Goal: Task Accomplishment & Management: Manage account settings

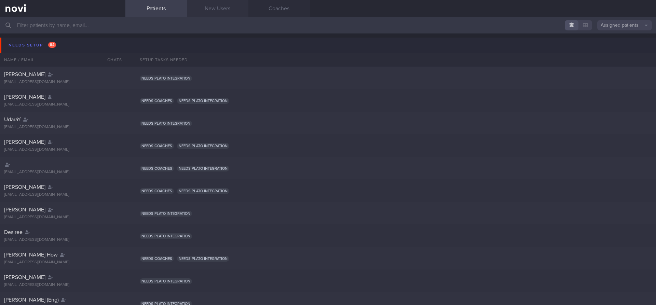
click at [209, 9] on link "New Users" at bounding box center [218, 8] width 62 height 17
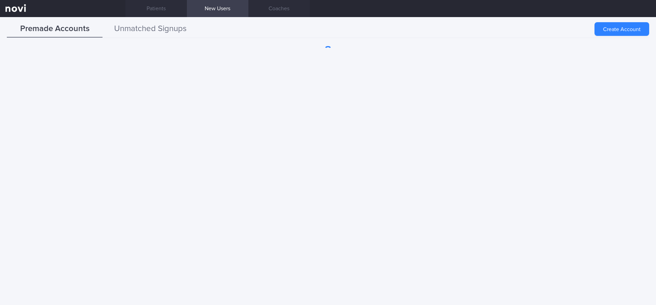
click at [136, 29] on button "Unmatched Signups" at bounding box center [151, 29] width 96 height 17
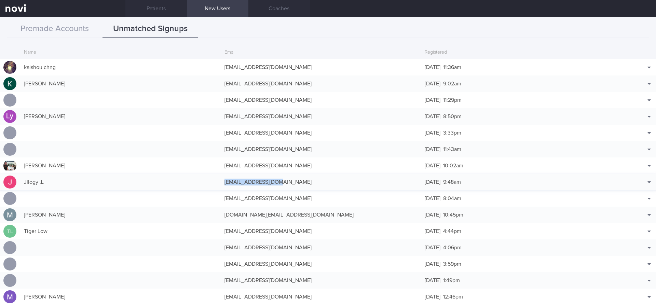
drag, startPoint x: 275, startPoint y: 181, endPoint x: 221, endPoint y: 178, distance: 54.1
click at [221, 178] on div "[EMAIL_ADDRESS][DOMAIN_NAME]" at bounding box center [321, 182] width 201 height 14
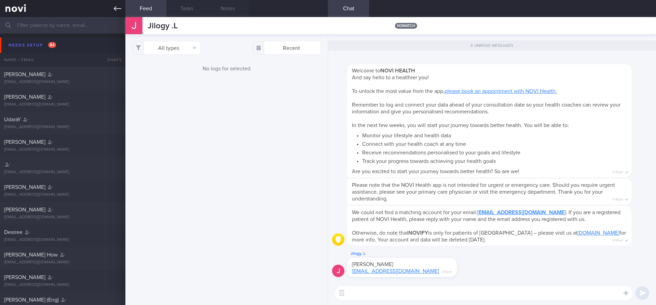
click at [115, 7] on icon at bounding box center [118, 9] width 8 height 8
click at [115, 8] on icon at bounding box center [118, 8] width 8 height 5
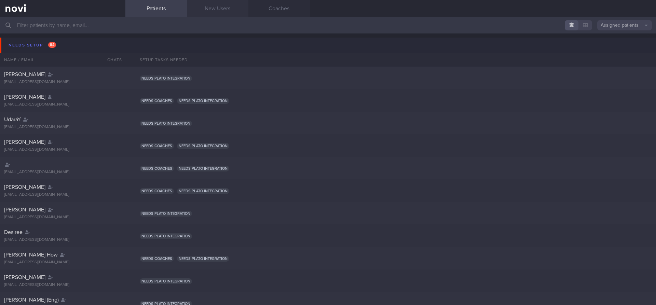
click at [217, 10] on link "New Users" at bounding box center [218, 8] width 62 height 17
click at [211, 8] on link "New Users" at bounding box center [218, 8] width 62 height 17
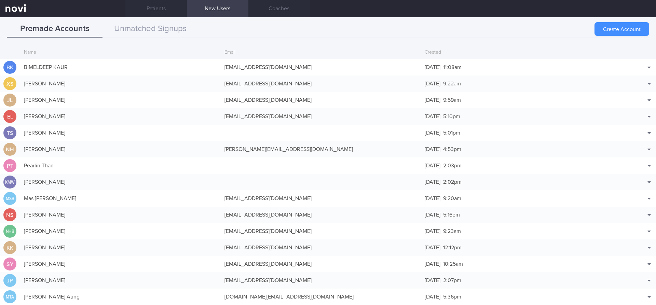
click at [634, 30] on button "Create Account" at bounding box center [622, 29] width 55 height 14
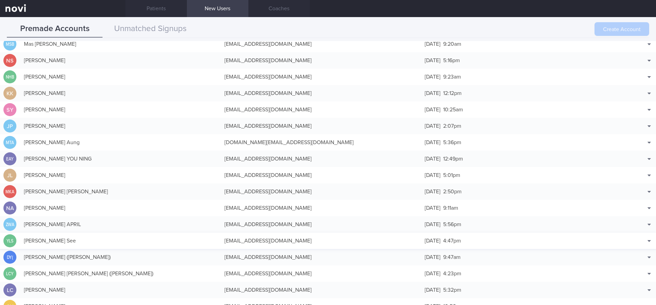
scroll to position [205, 0]
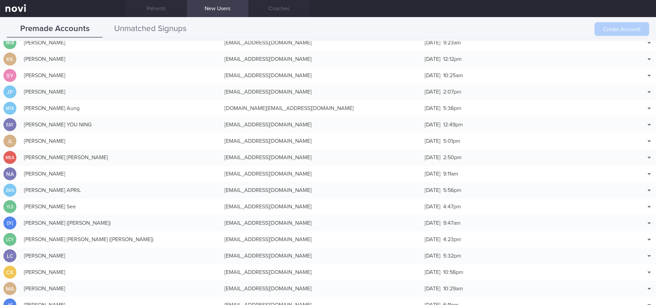
click at [155, 30] on button "Unmatched Signups" at bounding box center [151, 29] width 96 height 17
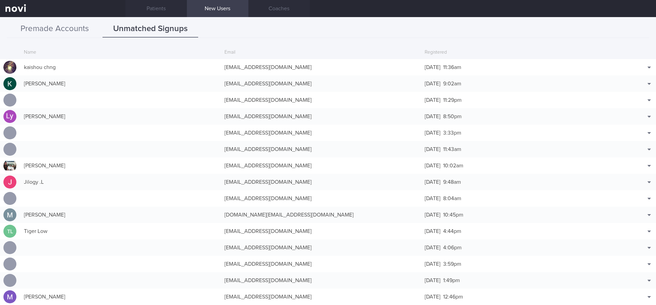
click at [64, 27] on button "Premade Accounts" at bounding box center [55, 29] width 96 height 17
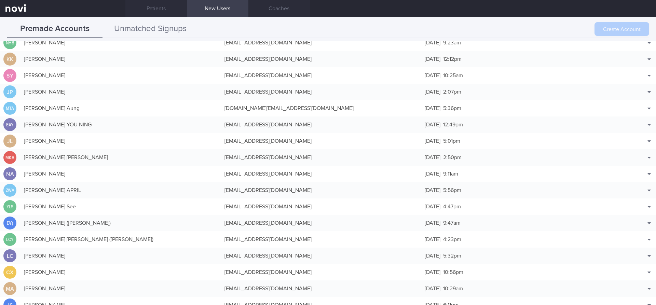
click at [163, 23] on button "Unmatched Signups" at bounding box center [151, 29] width 96 height 17
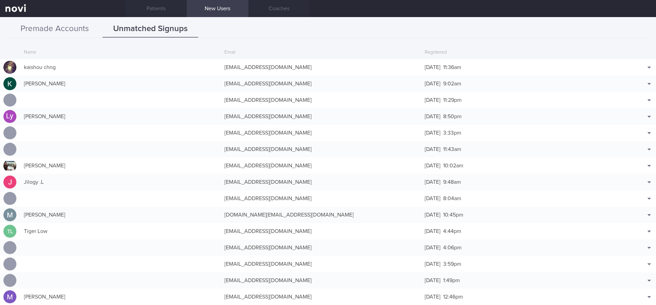
click at [46, 28] on button "Premade Accounts" at bounding box center [55, 29] width 96 height 17
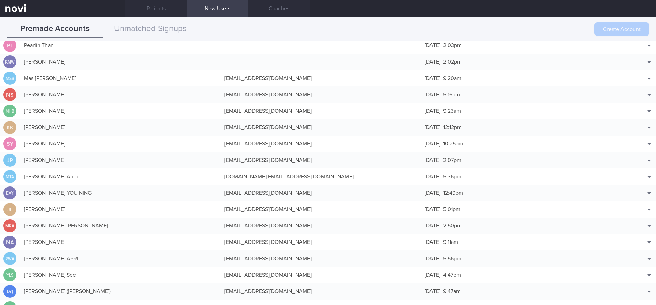
scroll to position [0, 0]
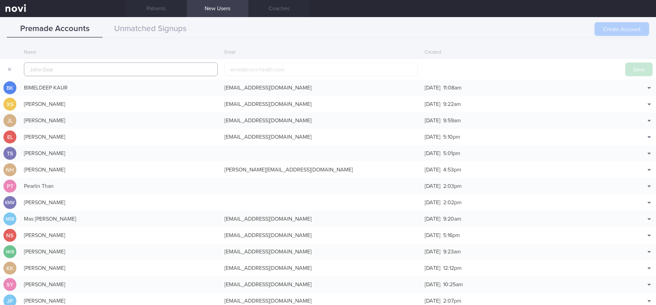
click at [71, 68] on input "text" at bounding box center [121, 70] width 194 height 14
click at [243, 71] on input "email" at bounding box center [322, 70] width 194 height 14
paste input "[EMAIL_ADDRESS][DOMAIN_NAME]"
type input "[EMAIL_ADDRESS][DOMAIN_NAME]"
click at [40, 70] on input "text" at bounding box center [121, 70] width 194 height 14
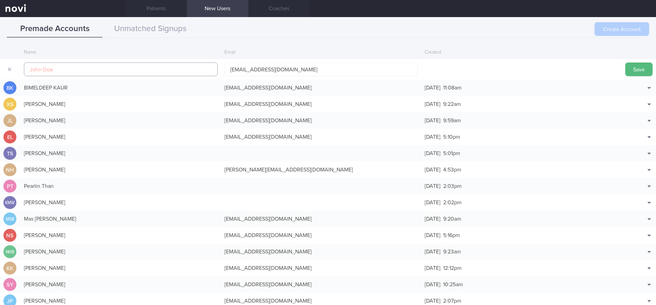
paste input "[PERSON_NAME] (Jil)"
type input "[PERSON_NAME] (Jil)"
click at [248, 68] on input "[EMAIL_ADDRESS][DOMAIN_NAME]" at bounding box center [322, 70] width 194 height 14
type input "[EMAIL_ADDRESS][DOMAIN_NAME]"
click at [55, 70] on input "text" at bounding box center [121, 70] width 194 height 14
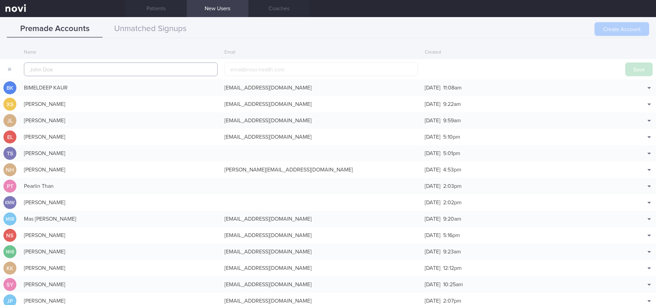
paste input "[PERSON_NAME] (Jil)"
type input "[PERSON_NAME] (Jil)"
click at [239, 70] on input "email" at bounding box center [322, 70] width 194 height 14
click at [235, 70] on input "email" at bounding box center [322, 70] width 194 height 14
paste input "[EMAIL_ADDRESS][DOMAIN_NAME]"
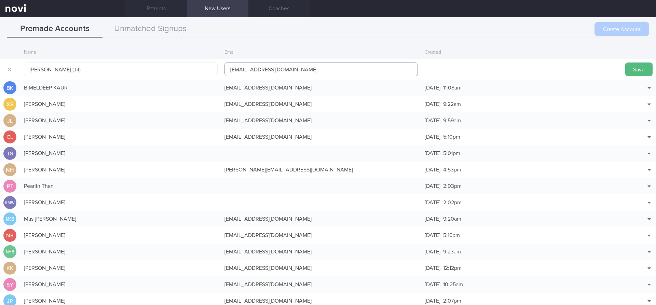
click at [249, 69] on input "[EMAIL_ADDRESS][DOMAIN_NAME]" at bounding box center [322, 70] width 194 height 14
type input "[EMAIL_ADDRESS][DOMAIN_NAME]"
click at [638, 73] on button "Save" at bounding box center [638, 70] width 27 height 14
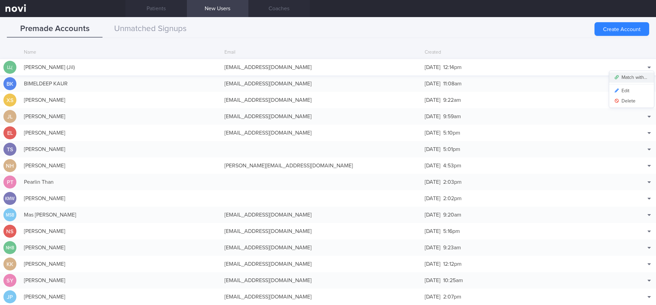
click at [634, 76] on button "Match with..." at bounding box center [631, 77] width 45 height 10
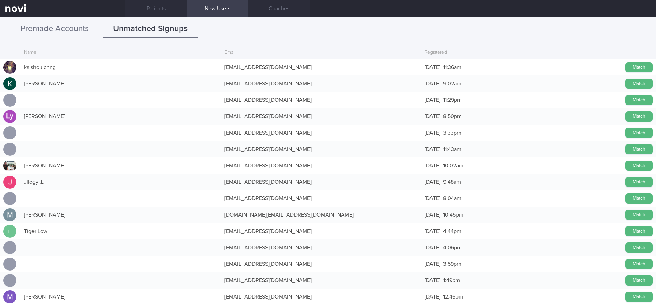
click at [63, 26] on button "Premade Accounts" at bounding box center [55, 29] width 96 height 17
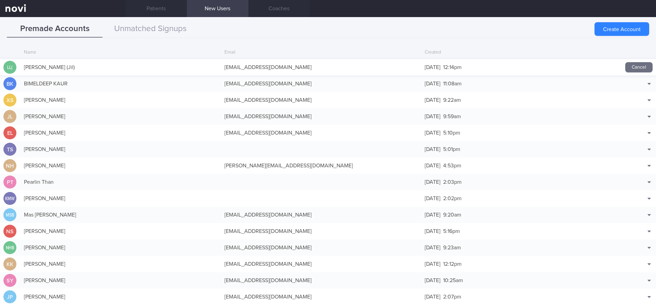
click at [441, 21] on div "Premade Accounts Unmatched Signups" at bounding box center [328, 29] width 643 height 17
click at [167, 23] on button "Unmatched Signups" at bounding box center [151, 29] width 96 height 17
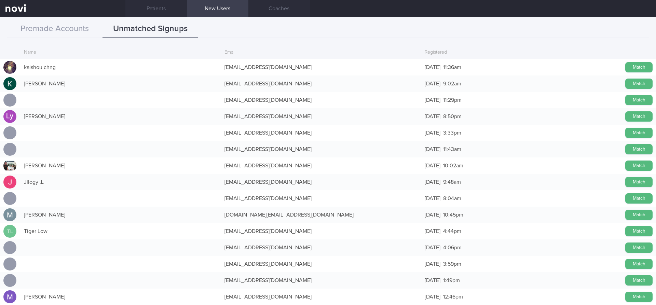
click at [62, 20] on div "Premade Accounts Unmatched Signups Create Account Name Email Created LL( [PERSO…" at bounding box center [328, 161] width 656 height 288
click at [63, 31] on button "Premade Accounts" at bounding box center [55, 29] width 96 height 17
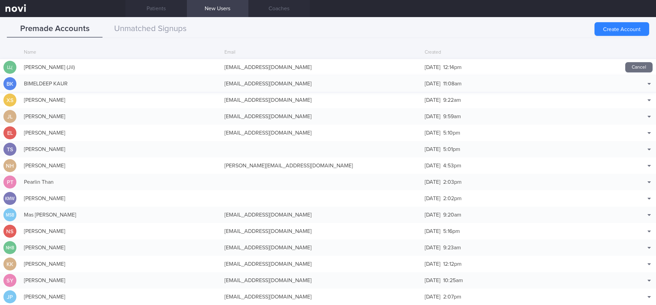
click at [539, 77] on div "[DATE] 11:08am" at bounding box center [521, 84] width 201 height 14
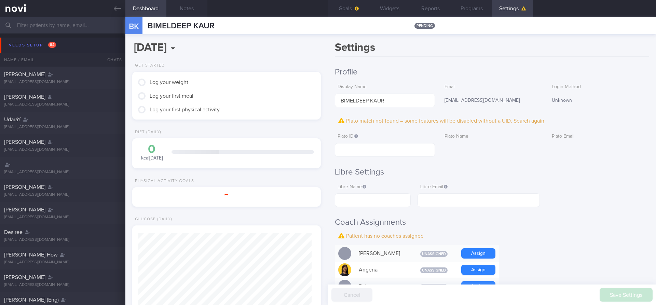
scroll to position [85, 172]
click at [545, 70] on h2 "Profile" at bounding box center [492, 72] width 314 height 10
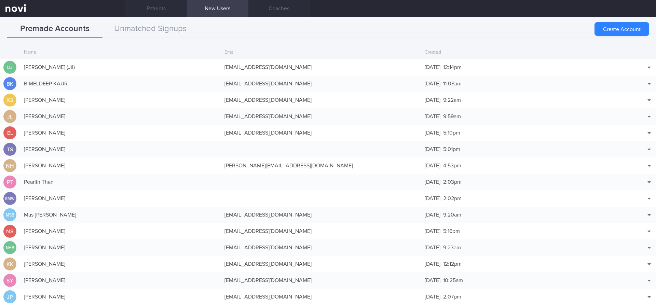
click at [113, 4] on link at bounding box center [62, 8] width 125 height 17
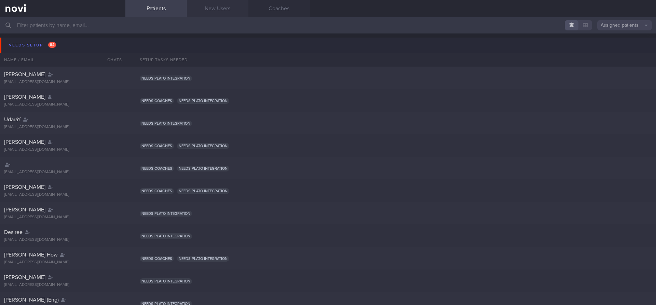
click at [210, 15] on link "New Users" at bounding box center [218, 8] width 62 height 17
click at [210, 13] on link "New Users" at bounding box center [218, 8] width 62 height 17
click at [214, 8] on link "New Users" at bounding box center [218, 8] width 62 height 17
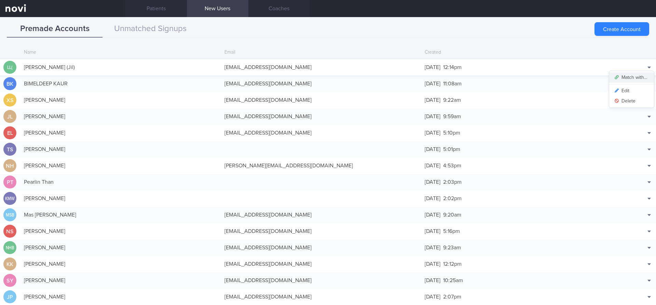
click at [637, 77] on button "Match with..." at bounding box center [631, 77] width 45 height 10
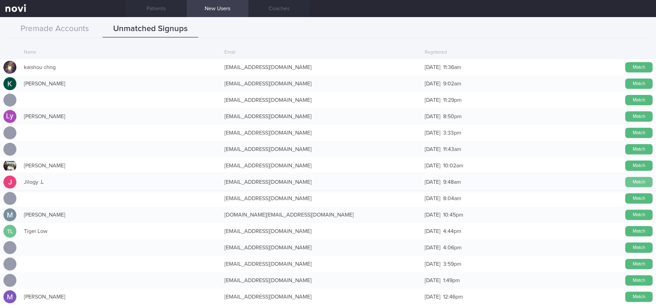
click at [643, 179] on button "Match" at bounding box center [638, 182] width 27 height 10
click at [58, 26] on button "Premade Accounts" at bounding box center [55, 29] width 96 height 17
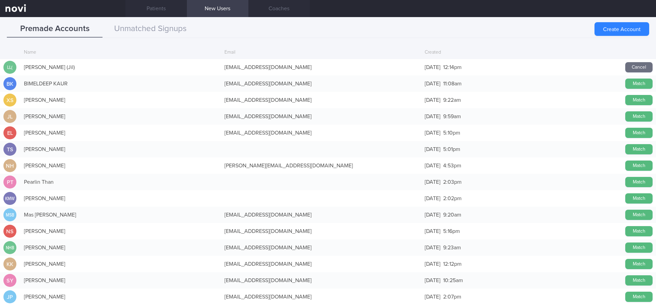
click at [243, 52] on div "Email" at bounding box center [321, 52] width 201 height 13
click at [227, 51] on div "Email" at bounding box center [321, 52] width 201 height 13
click at [228, 51] on div "Email" at bounding box center [321, 52] width 201 height 13
click at [279, 51] on div "Email" at bounding box center [321, 52] width 201 height 13
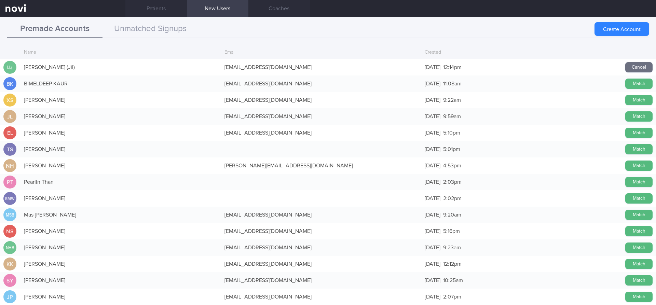
click at [63, 24] on button "Premade Accounts" at bounding box center [55, 29] width 96 height 17
click at [65, 30] on button "Premade Accounts" at bounding box center [55, 29] width 96 height 17
click at [38, 50] on div "Name" at bounding box center [121, 52] width 201 height 13
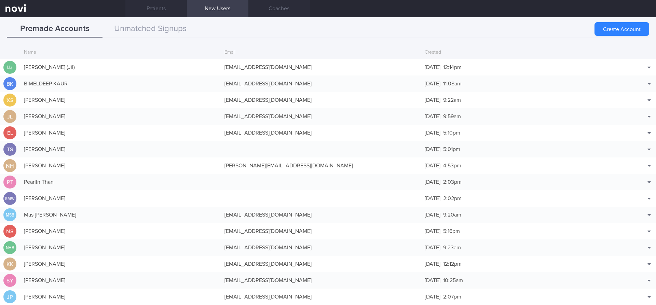
click at [241, 52] on div "Email" at bounding box center [321, 52] width 201 height 13
click at [622, 90] on button "Edit" at bounding box center [631, 91] width 45 height 10
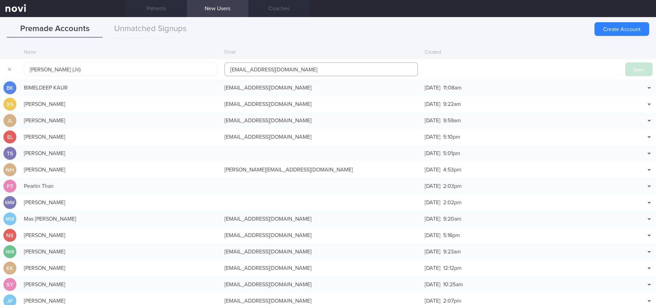
drag, startPoint x: 288, startPoint y: 70, endPoint x: 256, endPoint y: 70, distance: 32.5
click at [255, 70] on input "[EMAIL_ADDRESS][DOMAIN_NAME]" at bounding box center [322, 70] width 194 height 14
type input "email2jil1@gmail.com"
click at [634, 66] on button "Save" at bounding box center [638, 70] width 27 height 14
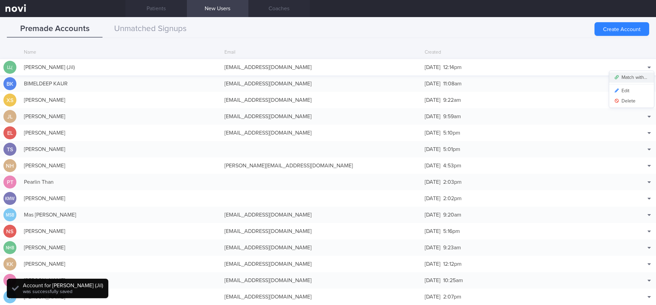
click at [636, 77] on button "Match with..." at bounding box center [631, 77] width 45 height 10
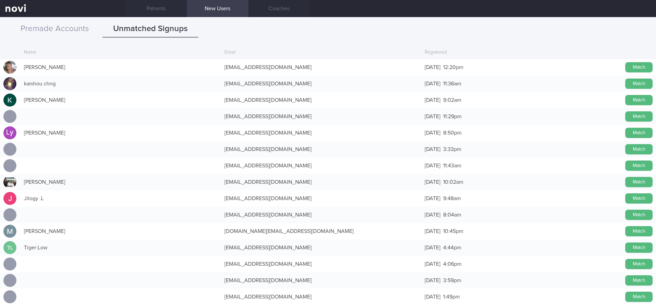
drag, startPoint x: 638, startPoint y: 198, endPoint x: 358, endPoint y: 42, distance: 320.4
click at [638, 198] on button "Match" at bounding box center [638, 198] width 27 height 10
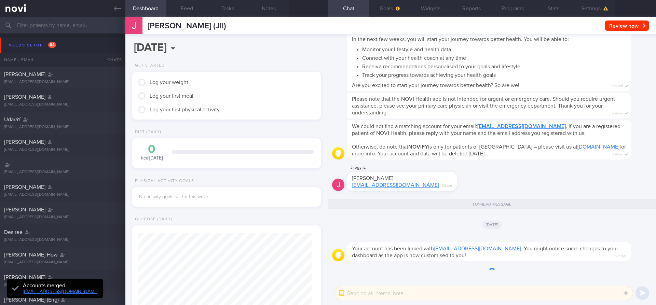
scroll to position [87, 174]
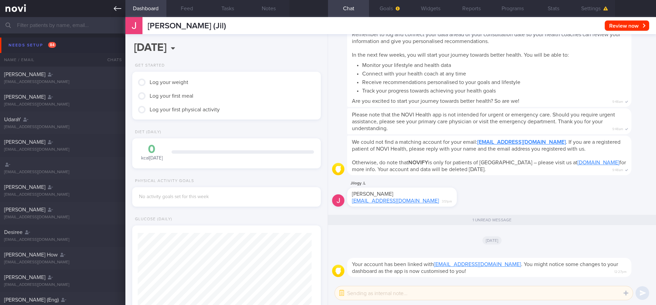
click at [118, 8] on icon at bounding box center [118, 9] width 8 height 8
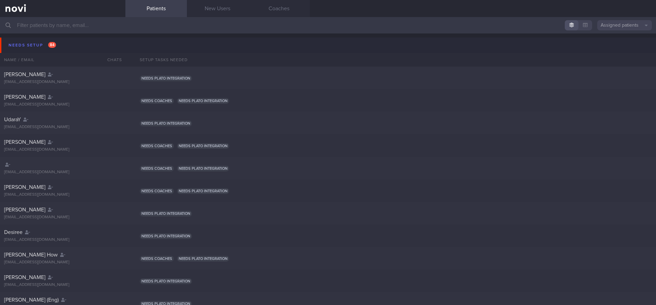
click at [157, 6] on link "Patients" at bounding box center [156, 8] width 62 height 17
click at [212, 9] on link "New Users" at bounding box center [218, 8] width 62 height 17
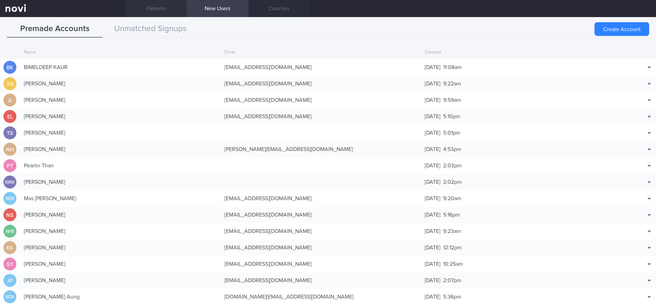
click at [152, 6] on link "Patients" at bounding box center [156, 8] width 62 height 17
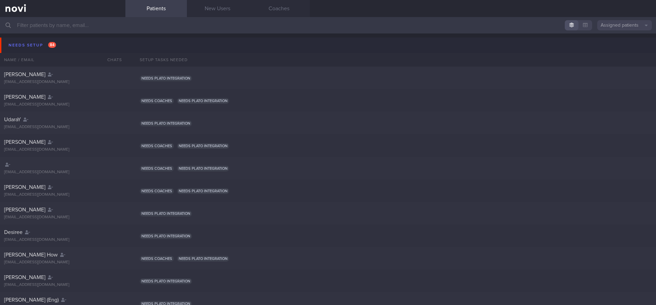
click at [32, 26] on input "text" at bounding box center [328, 25] width 656 height 16
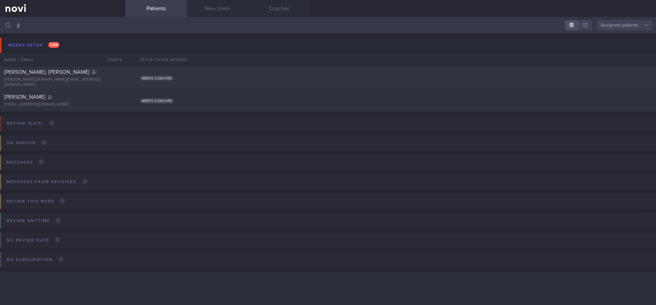
type input "j"
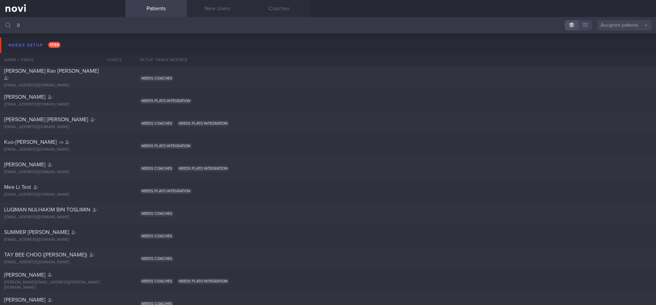
type input "l"
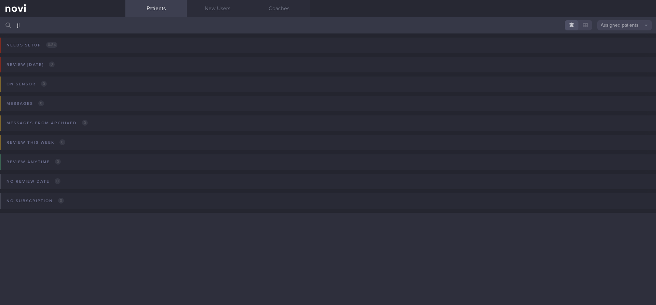
type input "j"
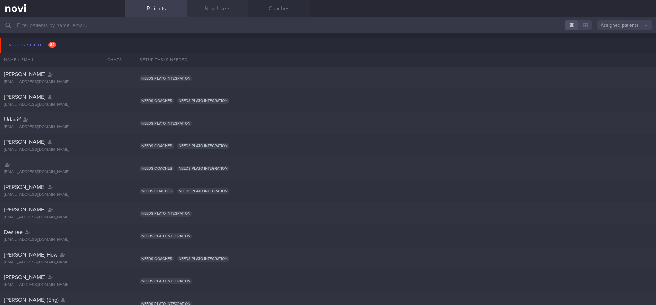
click at [215, 8] on link "New Users" at bounding box center [218, 8] width 62 height 17
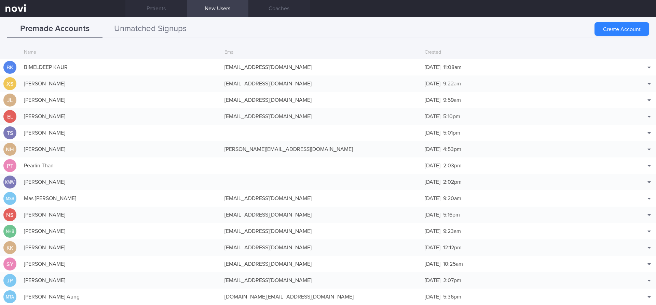
click at [160, 30] on button "Unmatched Signups" at bounding box center [151, 29] width 96 height 17
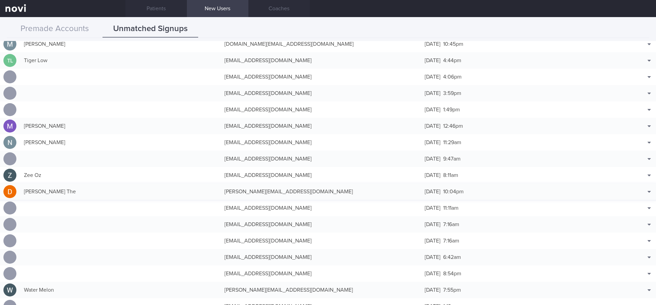
scroll to position [103, 0]
